Goal: Transaction & Acquisition: Purchase product/service

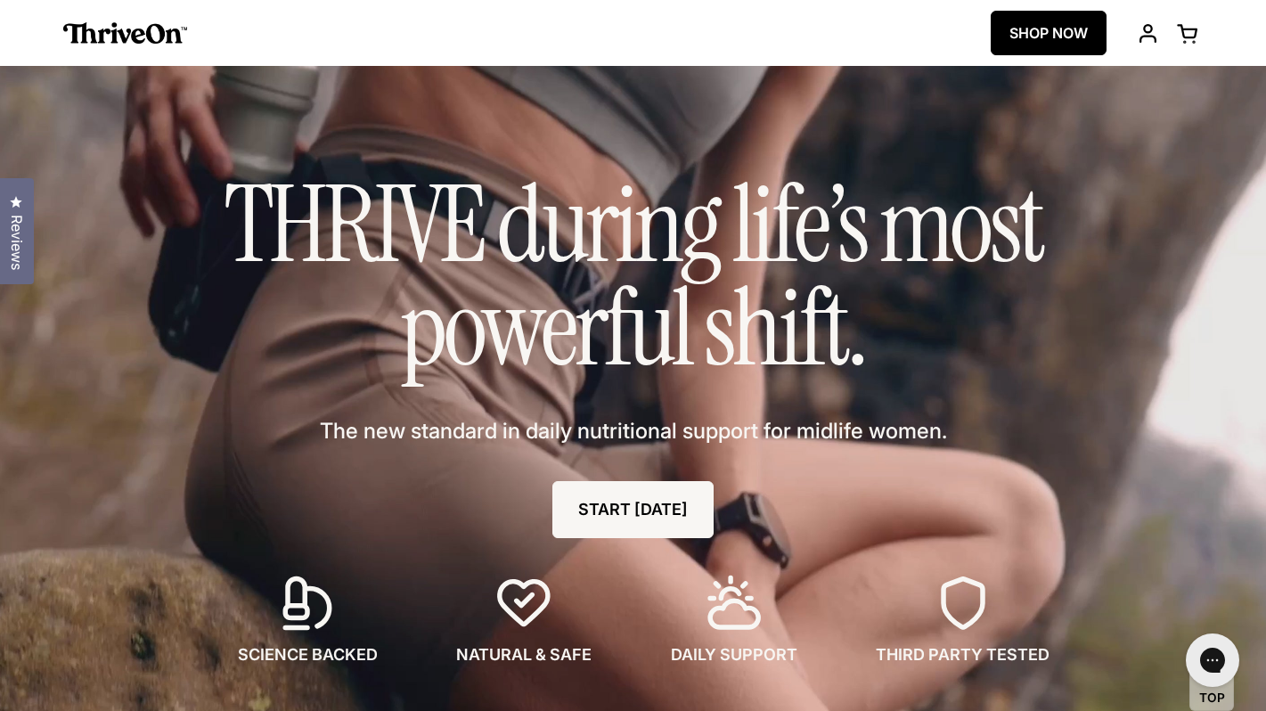
click at [1033, 32] on link "SHOP NOW" at bounding box center [1049, 33] width 116 height 45
